Goal: Task Accomplishment & Management: Complete application form

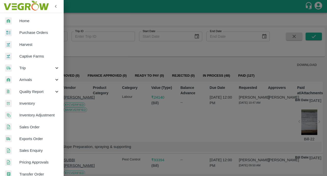
click at [27, 59] on link "Captive Farms" at bounding box center [32, 56] width 64 height 12
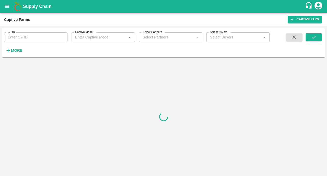
click at [30, 38] on input "CF ID" at bounding box center [35, 37] width 63 height 10
paste input "128"
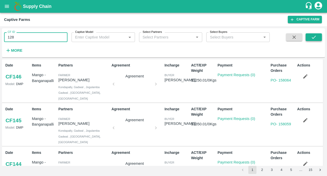
type input "128"
click at [309, 38] on button "submit" at bounding box center [313, 37] width 16 height 8
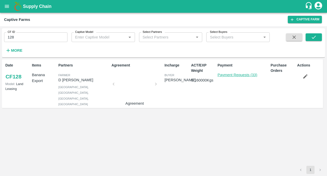
click at [239, 74] on link "Payment Requests (33)" at bounding box center [237, 75] width 40 height 4
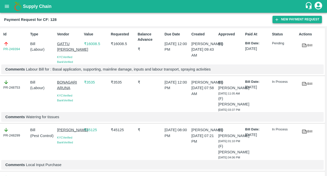
click at [293, 18] on button "New Payment Request" at bounding box center [296, 19] width 49 height 7
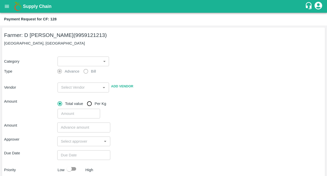
click at [96, 60] on body "Supply Chain Payment Request for CF: 128 Farmer: D [PERSON_NAME] (9959121213) […" at bounding box center [163, 88] width 327 height 176
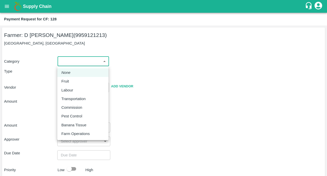
click at [71, 116] on p "Pest Control" at bounding box center [71, 116] width 21 height 6
type input "21"
radio input "false"
radio input "true"
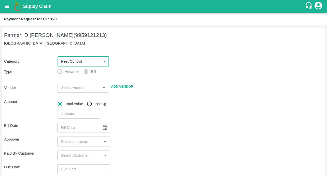
click at [68, 89] on input "input" at bounding box center [79, 87] width 40 height 7
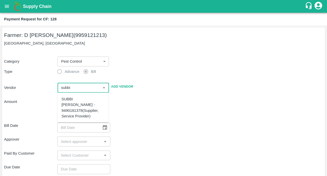
click at [68, 104] on div "SUBBI [PERSON_NAME] - 9490181378(Supplier, Service Provider)" at bounding box center [83, 107] width 43 height 23
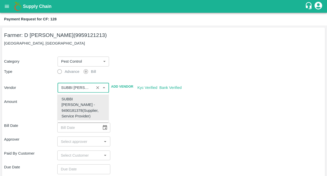
type input "SUBBI [PERSON_NAME] - 9490181378(Supplier, Service Provider)"
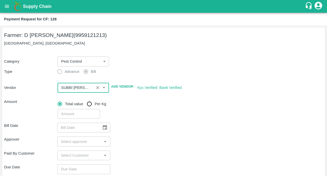
click at [70, 85] on input "input" at bounding box center [75, 87] width 33 height 7
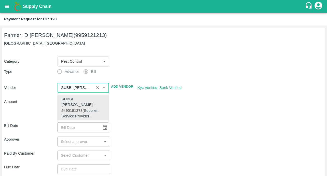
click at [74, 108] on div "SUBBI [PERSON_NAME] - 9490181378(Supplier, Service Provider)" at bounding box center [83, 107] width 43 height 23
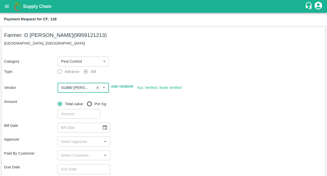
click at [148, 129] on div "Bill Date ​" at bounding box center [163, 128] width 319 height 10
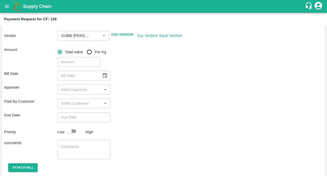
scroll to position [67, 0]
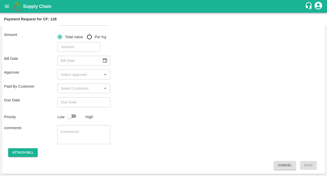
click at [73, 49] on input "number" at bounding box center [79, 47] width 42 height 10
type input "11246"
click at [139, 77] on div "Approver ​" at bounding box center [163, 74] width 319 height 10
click at [101, 60] on button "Choose date" at bounding box center [105, 61] width 10 height 10
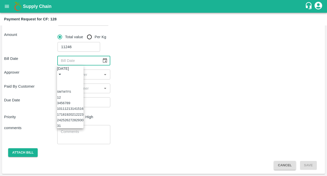
click at [59, 80] on icon "Previous month" at bounding box center [59, 80] width 0 height 0
click at [68, 102] on button "10" at bounding box center [67, 103] width 4 height 4
type input "[DATE]"
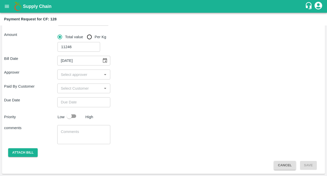
click at [79, 74] on input "input" at bounding box center [80, 74] width 42 height 7
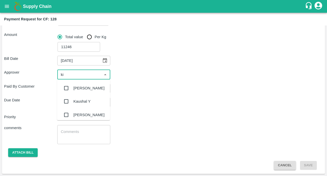
type input "kir"
click at [67, 88] on input "checkbox" at bounding box center [66, 88] width 10 height 10
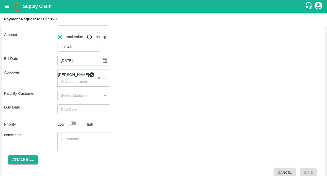
click at [178, 100] on div "Paid By Customer ​" at bounding box center [163, 96] width 319 height 10
type input "DD/MM/YYYY hh:mm aa"
click at [82, 108] on input "DD/MM/YYYY hh:mm aa" at bounding box center [82, 109] width 50 height 10
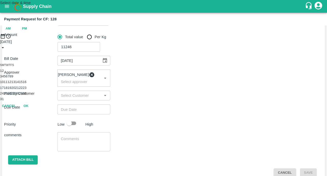
click at [8, 84] on button "11" at bounding box center [6, 82] width 4 height 4
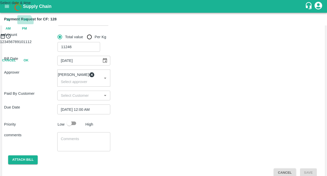
click at [27, 23] on span "00" at bounding box center [26, 20] width 4 height 6
click at [10, 23] on span "12" at bounding box center [8, 20] width 4 height 6
click at [183, 39] on div at bounding box center [163, 39] width 327 height 0
click at [10, 23] on span "12" at bounding box center [8, 20] width 4 height 6
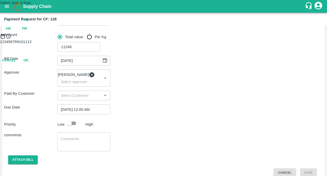
click at [11, 32] on span "AM" at bounding box center [8, 29] width 5 height 6
click at [27, 32] on span "PM" at bounding box center [24, 29] width 5 height 6
click at [10, 23] on span "12" at bounding box center [8, 20] width 4 height 6
click at [184, 39] on div at bounding box center [163, 39] width 327 height 0
type input "[DATE] 04:00 PM"
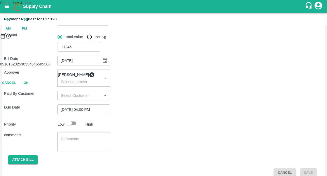
click at [34, 87] on button "OK" at bounding box center [26, 82] width 16 height 9
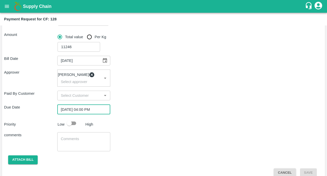
click at [74, 126] on input "checkbox" at bounding box center [69, 123] width 29 height 10
checkbox input "true"
click at [70, 146] on textarea at bounding box center [84, 141] width 46 height 11
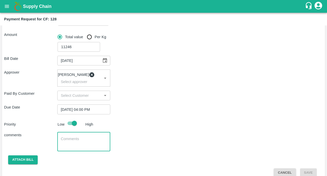
paste textarea "Local Input Purchase : Mg, Zn & 13:40:13"
type textarea "Local Input Purchase : Mg, Zn & 13:40:13"
click at [30, 160] on button "Attach bill" at bounding box center [23, 159] width 30 height 9
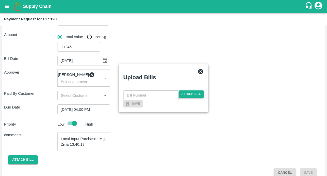
click at [182, 90] on span "Attach bill" at bounding box center [191, 93] width 25 height 7
click at [0, 0] on input "Attach bill" at bounding box center [0, 0] width 0 height 0
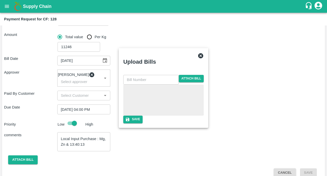
click at [132, 75] on input "text" at bounding box center [150, 80] width 55 height 10
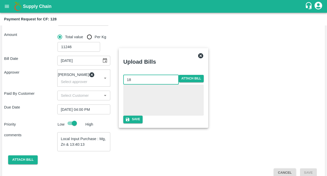
type input "18"
click at [169, 84] on span at bounding box center [163, 99] width 80 height 31
click at [143, 123] on button "Save" at bounding box center [132, 119] width 19 height 7
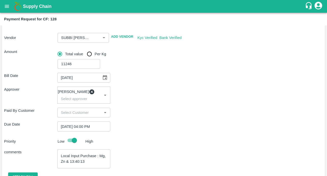
scroll to position [104, 0]
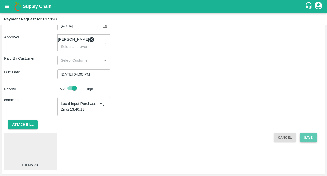
click at [300, 138] on button "Save" at bounding box center [308, 137] width 17 height 9
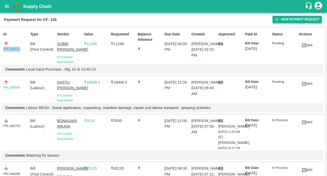
drag, startPoint x: 22, startPoint y: 49, endPoint x: 1, endPoint y: 50, distance: 20.9
click at [1, 50] on div "Id PR-249531 Type Bill ( Pest Control ) Vendor SUBBI REDDY CHAGAM KYC Verified …" at bounding box center [162, 51] width 325 height 47
copy link "PR-249531"
click at [7, 5] on icon "open drawer" at bounding box center [7, 6] width 4 height 3
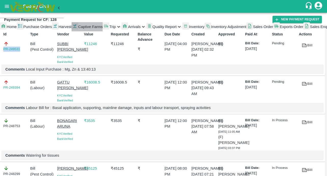
click at [78, 29] on span "Captive Farms" at bounding box center [90, 27] width 25 height 4
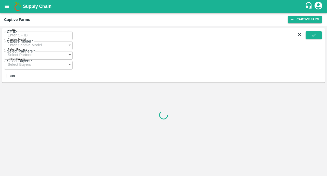
click at [35, 36] on input "CF ID" at bounding box center [38, 35] width 68 height 10
paste input "126"
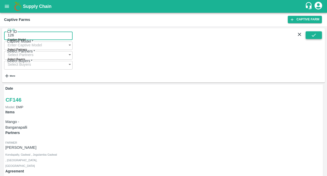
type input "126"
click at [314, 37] on icon "submit" at bounding box center [314, 35] width 6 height 6
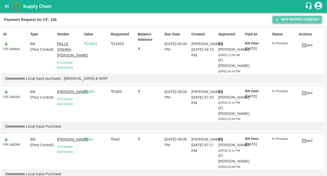
click at [281, 21] on button "New Payment Request" at bounding box center [296, 19] width 49 height 7
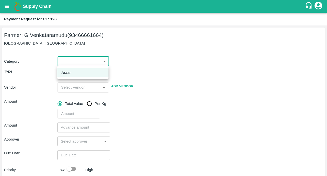
click at [91, 58] on body "Supply Chain Payment Request for CF: 126 Farmer: G Venkataramudu (93466661664) …" at bounding box center [163, 88] width 327 height 176
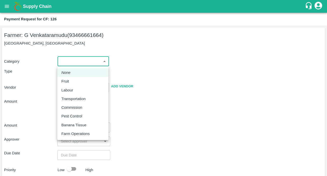
click at [70, 112] on li "Pest Control" at bounding box center [82, 116] width 51 height 9
type input "21"
radio input "false"
radio input "true"
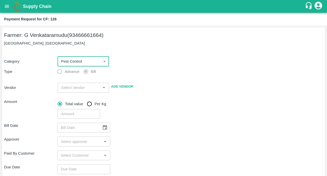
click at [73, 85] on input "input" at bounding box center [79, 87] width 40 height 7
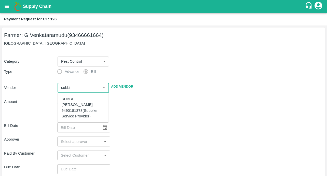
click at [75, 102] on div "SUBBI [PERSON_NAME] - 9490181378(Supplier, Service Provider)" at bounding box center [83, 107] width 43 height 23
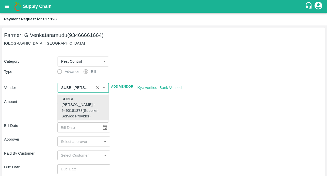
type input "SUBBI [PERSON_NAME] - 9490181378(Supplier, Service Provider)"
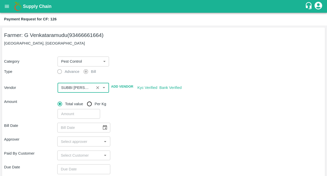
click at [189, 126] on div "Bill Date ​" at bounding box center [163, 128] width 319 height 10
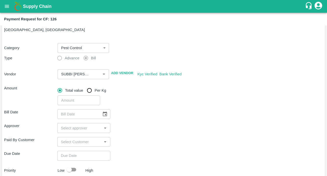
scroll to position [51, 0]
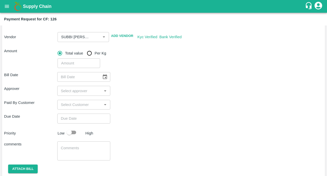
click at [69, 61] on input "number" at bounding box center [79, 63] width 42 height 10
type input "6750"
click at [140, 93] on div "Approver ​" at bounding box center [163, 91] width 319 height 10
click at [106, 78] on icon "Choose date" at bounding box center [105, 77] width 6 height 6
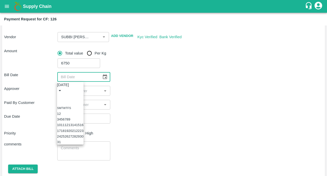
click at [59, 96] on icon "Previous month" at bounding box center [59, 96] width 0 height 0
click at [68, 121] on button "10" at bounding box center [67, 119] width 4 height 4
type input "[DATE]"
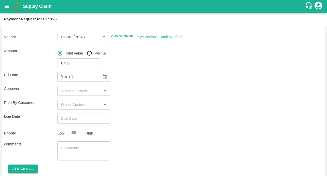
click at [75, 90] on input "input" at bounding box center [80, 90] width 42 height 7
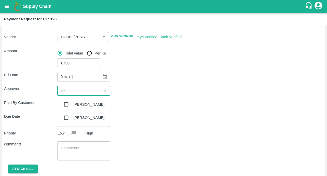
type input "kira"
click at [66, 104] on input "checkbox" at bounding box center [66, 104] width 10 height 10
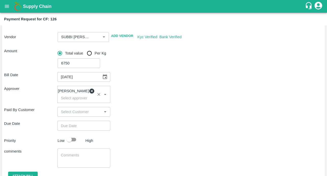
click at [82, 128] on input "Choose date" at bounding box center [82, 126] width 50 height 10
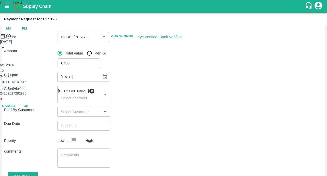
click at [8, 84] on button "11" at bounding box center [6, 82] width 4 height 4
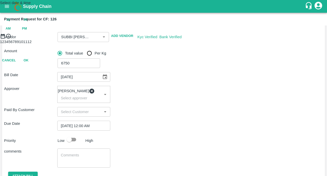
click at [27, 32] on span "PM" at bounding box center [24, 29] width 5 height 6
click at [10, 23] on span "12" at bounding box center [8, 20] width 4 height 6
click at [184, 39] on div at bounding box center [163, 39] width 327 height 0
type input "[DATE] 04:00 PM"
click at [34, 87] on button "OK" at bounding box center [26, 82] width 16 height 9
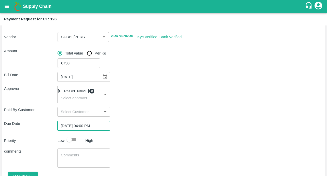
click at [74, 142] on input "checkbox" at bounding box center [69, 140] width 29 height 10
checkbox input "true"
click at [75, 160] on textarea at bounding box center [84, 157] width 46 height 11
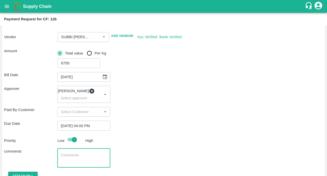
paste textarea "126"
type textarea "126"
click at [75, 160] on textarea "126" at bounding box center [84, 157] width 46 height 11
paste textarea "Local Input Purchase : Mg, Zn & 13:40:13"
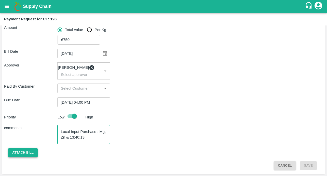
type textarea "Local Input Purchase : Mg, Zn & 13:40:13"
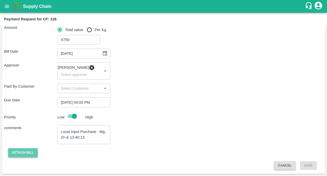
click at [21, 152] on button "Attach bill" at bounding box center [23, 152] width 30 height 9
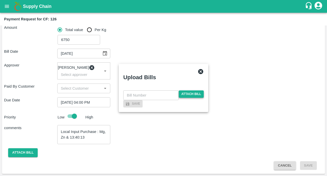
click at [179, 90] on span "Attach bill" at bounding box center [191, 93] width 25 height 7
click at [0, 0] on input "Attach bill" at bounding box center [0, 0] width 0 height 0
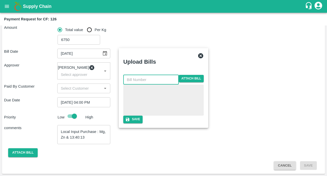
click at [144, 75] on input "text" at bounding box center [150, 80] width 55 height 10
type input "17"
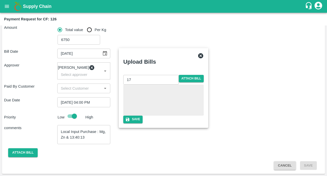
click at [131, 123] on div "Save" at bounding box center [163, 119] width 80 height 7
click at [143, 122] on button "Save" at bounding box center [132, 119] width 19 height 7
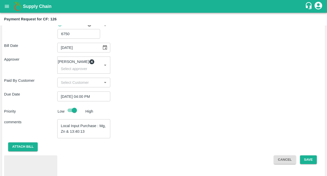
scroll to position [104, 0]
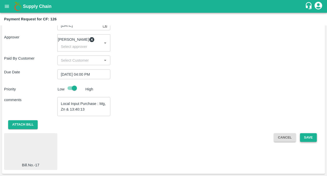
click at [301, 140] on button "Save" at bounding box center [308, 137] width 17 height 9
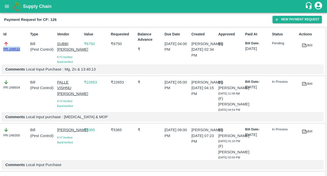
drag, startPoint x: 23, startPoint y: 49, endPoint x: -1, endPoint y: 49, distance: 23.7
click at [0, 49] on html "Supply Chain Payment Request for CF: 126 New Payment Request Id PR-249532 Type …" at bounding box center [163, 88] width 327 height 176
copy link "PR-249532"
click at [6, 8] on icon "open drawer" at bounding box center [7, 7] width 6 height 6
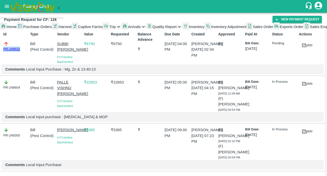
click at [78, 29] on span "Captive Farms" at bounding box center [90, 27] width 25 height 4
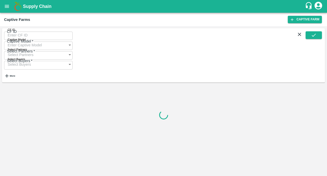
click at [25, 33] on input "CF ID" at bounding box center [38, 35] width 68 height 10
paste input "125"
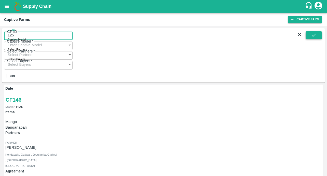
type input "125"
click at [310, 37] on button "submit" at bounding box center [313, 35] width 16 height 8
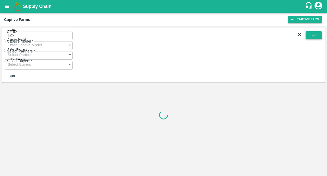
click at [310, 37] on button "submit" at bounding box center [313, 35] width 16 height 8
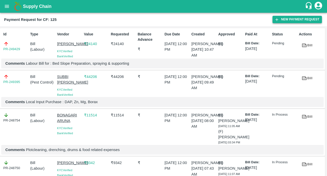
click at [274, 22] on button "New Payment Request" at bounding box center [296, 19] width 49 height 7
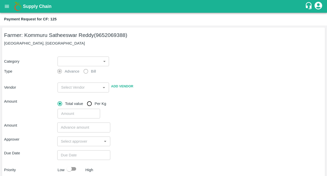
click at [61, 61] on body "Supply Chain Payment Request for CF: 125 Farmer: Kommuru Satheeswar Reddy (9652…" at bounding box center [163, 88] width 327 height 176
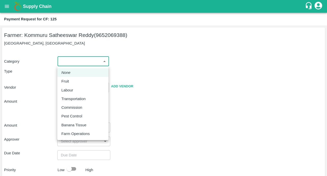
click at [67, 113] on p "Pest Control" at bounding box center [71, 116] width 21 height 6
type input "21"
radio input "false"
radio input "true"
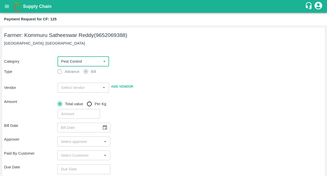
click at [69, 88] on input "input" at bounding box center [79, 87] width 40 height 7
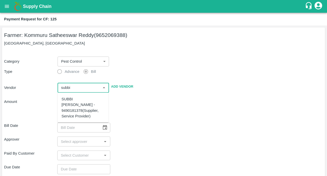
click at [69, 106] on div "SUBBI [PERSON_NAME] - 9490181378(Supplier, Service Provider)" at bounding box center [83, 107] width 43 height 23
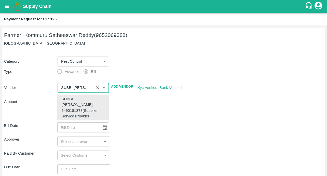
type input "SUBBI [PERSON_NAME] - 9490181378(Supplier, Service Provider)"
click at [150, 110] on div "​" at bounding box center [188, 113] width 267 height 12
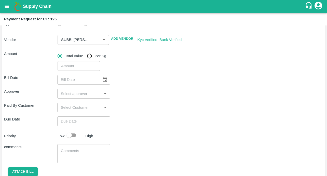
scroll to position [52, 0]
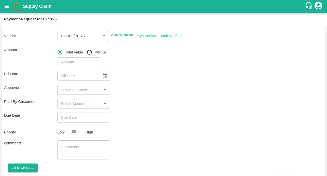
click at [72, 63] on input "number" at bounding box center [79, 62] width 42 height 10
type input "22492"
click at [104, 75] on icon "Choose date" at bounding box center [105, 76] width 6 height 6
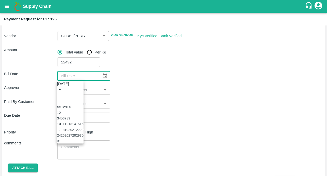
click at [59, 95] on icon "Previous month" at bounding box center [59, 95] width 0 height 0
click at [68, 119] on button "10" at bounding box center [67, 118] width 4 height 4
type input "[DATE]"
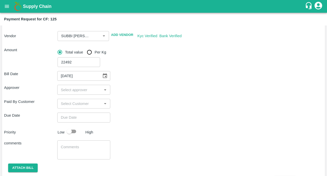
click at [72, 86] on div "​" at bounding box center [83, 90] width 53 height 10
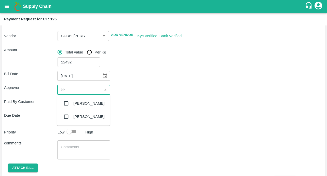
type input "kira"
click at [66, 103] on input "checkbox" at bounding box center [66, 103] width 10 height 10
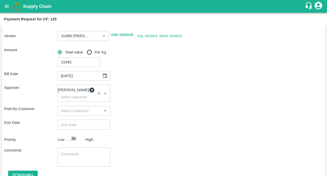
click at [73, 128] on input "Choose date" at bounding box center [82, 125] width 50 height 10
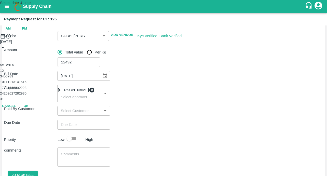
click at [8, 84] on button "11" at bounding box center [6, 82] width 4 height 4
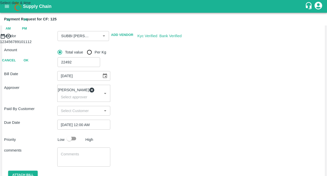
click at [27, 32] on span "PM" at bounding box center [24, 29] width 5 height 6
click at [181, 39] on div at bounding box center [163, 39] width 327 height 0
type input "[DATE] 04:00 PM"
click at [34, 87] on button "OK" at bounding box center [26, 82] width 16 height 9
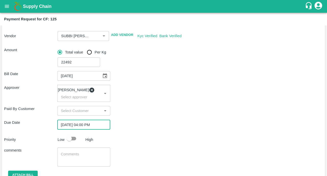
click at [70, 142] on input "checkbox" at bounding box center [69, 139] width 29 height 10
checkbox input "true"
click at [71, 155] on textarea at bounding box center [84, 156] width 46 height 11
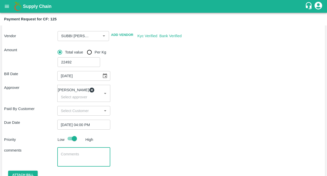
paste textarea "125"
type textarea "125"
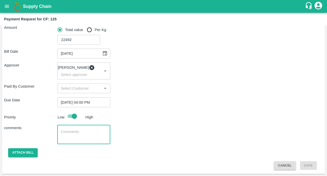
paste textarea "Local Input Purchase : Mg, Zn & 13:40:13"
type textarea "Local Input Purchase : Mg, Zn & 13:40:13"
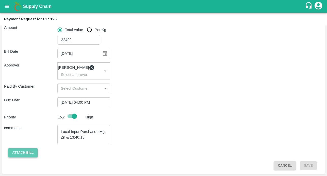
click at [24, 155] on button "Attach bill" at bounding box center [23, 152] width 30 height 9
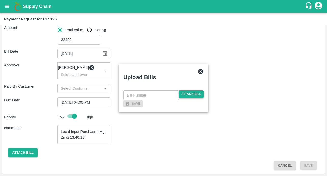
click at [187, 90] on span "Attach bill" at bounding box center [191, 93] width 25 height 7
click at [0, 0] on input "Attach bill" at bounding box center [0, 0] width 0 height 0
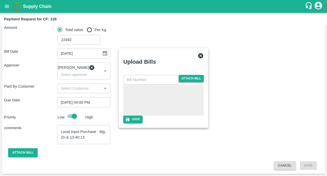
click at [128, 75] on input "text" at bounding box center [150, 80] width 55 height 10
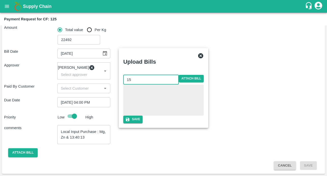
type input "15"
click at [204, 91] on div at bounding box center [163, 99] width 80 height 31
click at [143, 123] on button "Save" at bounding box center [132, 119] width 19 height 7
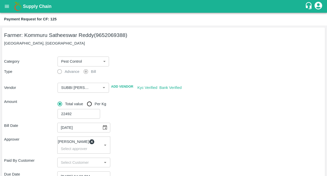
scroll to position [104, 0]
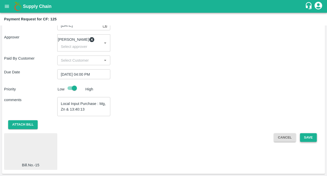
click at [311, 136] on button "Save" at bounding box center [308, 137] width 17 height 9
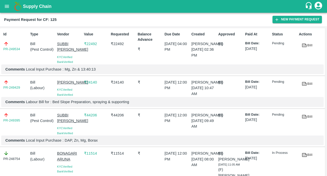
click at [9, 8] on icon "open drawer" at bounding box center [7, 7] width 6 height 6
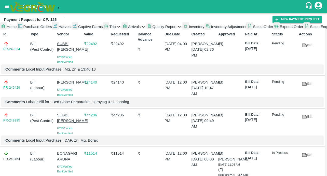
click at [78, 29] on span "Captive Farms" at bounding box center [90, 27] width 25 height 4
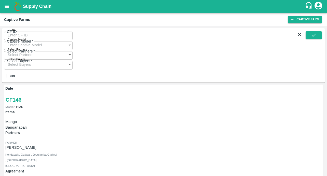
click at [30, 34] on input "CF ID" at bounding box center [38, 35] width 68 height 10
paste input "128"
type input "128"
click at [311, 35] on icon "submit" at bounding box center [314, 35] width 6 height 6
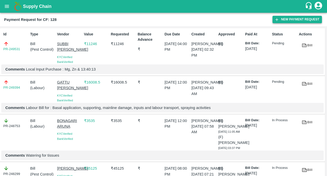
click at [281, 17] on button "New Payment Request" at bounding box center [296, 19] width 49 height 7
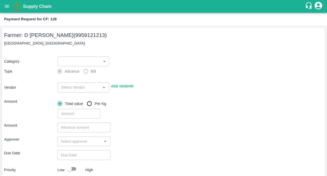
click at [84, 63] on body "Supply Chain Payment Request for CF: 128 Farmer: D [PERSON_NAME] (9959121213) […" at bounding box center [163, 88] width 327 height 176
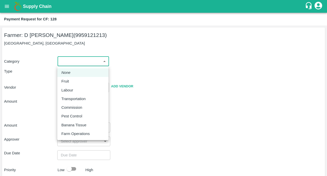
click at [67, 113] on p "Pest Control" at bounding box center [71, 116] width 21 height 6
type input "21"
radio input "false"
radio input "true"
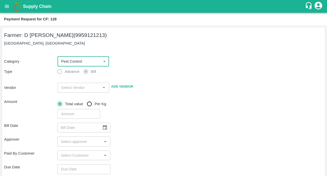
click at [64, 91] on input "input" at bounding box center [79, 87] width 40 height 7
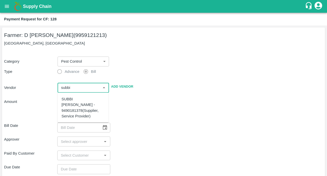
click at [63, 101] on div "SUBBI [PERSON_NAME] - 9490181378(Supplier, Service Provider)" at bounding box center [83, 107] width 43 height 23
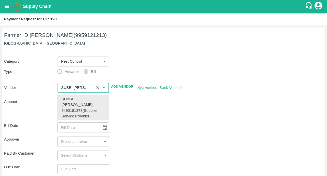
type input "SUBBI [PERSON_NAME] - 9490181378(Supplier, Service Provider)"
click at [159, 112] on div "​" at bounding box center [188, 113] width 267 height 12
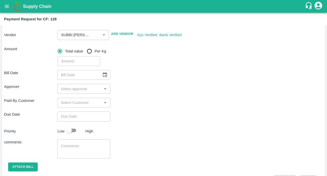
scroll to position [53, 0]
click at [74, 59] on input "number" at bounding box center [79, 61] width 42 height 10
type input "22492"
click at [104, 75] on icon "Choose date" at bounding box center [105, 75] width 6 height 6
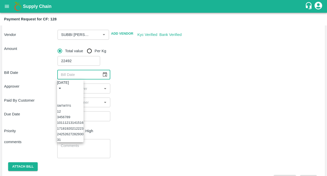
click at [59, 94] on icon "Previous month" at bounding box center [59, 94] width 0 height 0
click at [68, 119] on button "10" at bounding box center [67, 117] width 4 height 4
type input "[DATE]"
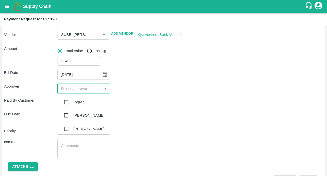
click at [81, 88] on input "input" at bounding box center [80, 88] width 42 height 7
type input "kir"
click at [66, 101] on input "checkbox" at bounding box center [66, 102] width 10 height 10
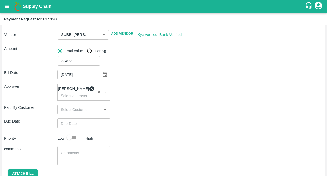
click at [72, 127] on input "Choose date" at bounding box center [82, 123] width 50 height 10
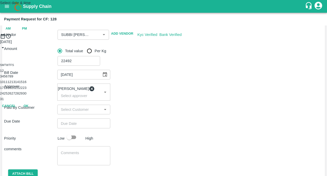
click at [8, 84] on button "11" at bounding box center [6, 82] width 4 height 4
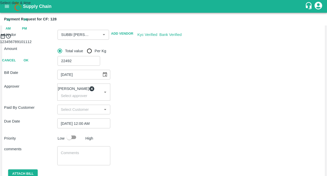
click at [17, 22] on span ":" at bounding box center [16, 20] width 1 height 4
click at [27, 32] on span "PM" at bounding box center [24, 29] width 5 height 6
click at [183, 39] on div at bounding box center [163, 39] width 327 height 0
type input "[DATE] 04:00 PM"
click at [34, 87] on button "OK" at bounding box center [26, 82] width 16 height 9
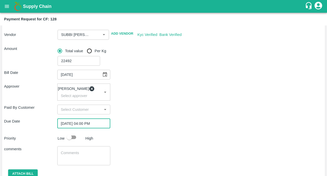
click at [72, 141] on input "checkbox" at bounding box center [69, 137] width 29 height 10
checkbox input "true"
click at [73, 160] on textarea at bounding box center [84, 155] width 46 height 11
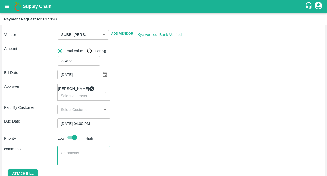
scroll to position [77, 0]
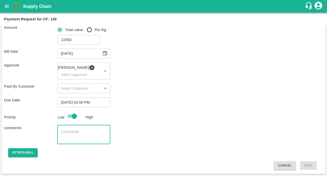
paste textarea "Local Input Purchase : Mg, Zn & 13:40:13"
type textarea "Local Input Purchase : Mg, Zn & 13:40:13"
click at [23, 153] on button "Attach bill" at bounding box center [23, 152] width 30 height 9
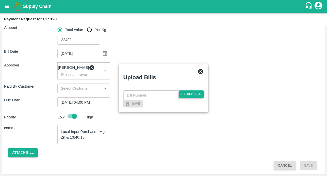
click at [194, 90] on span "Attach bill" at bounding box center [191, 93] width 25 height 7
click at [0, 0] on input "Attach bill" at bounding box center [0, 0] width 0 height 0
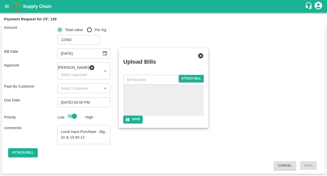
click at [147, 75] on input "text" at bounding box center [150, 80] width 55 height 10
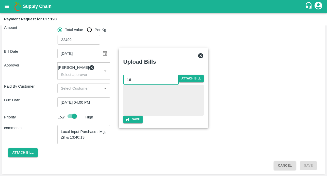
type input "16"
click at [204, 123] on div "16 ​ Attach bill Save" at bounding box center [163, 99] width 80 height 48
click at [143, 123] on button "Save" at bounding box center [132, 119] width 19 height 7
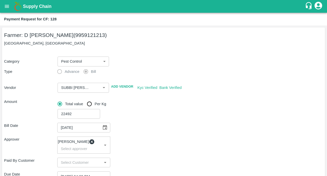
scroll to position [104, 0]
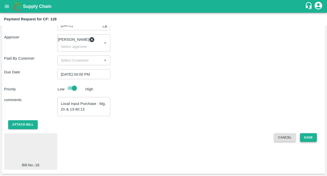
click at [310, 140] on button "Save" at bounding box center [308, 137] width 17 height 9
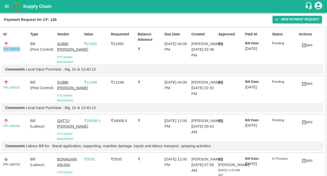
drag, startPoint x: 22, startPoint y: 50, endPoint x: 2, endPoint y: 50, distance: 19.9
click at [2, 50] on div "Id PR-249535" at bounding box center [14, 47] width 27 height 35
copy link "PR-249535"
click at [6, 8] on icon "open drawer" at bounding box center [7, 6] width 4 height 3
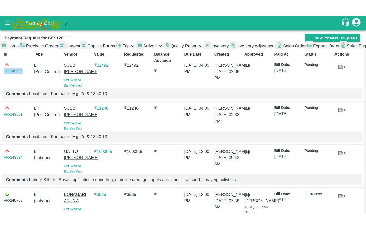
scroll to position [114, 0]
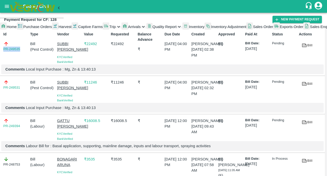
click at [31, 46] on li "My Payment Requests" at bounding box center [34, 38] width 60 height 15
